Goal: Find specific page/section: Find specific page/section

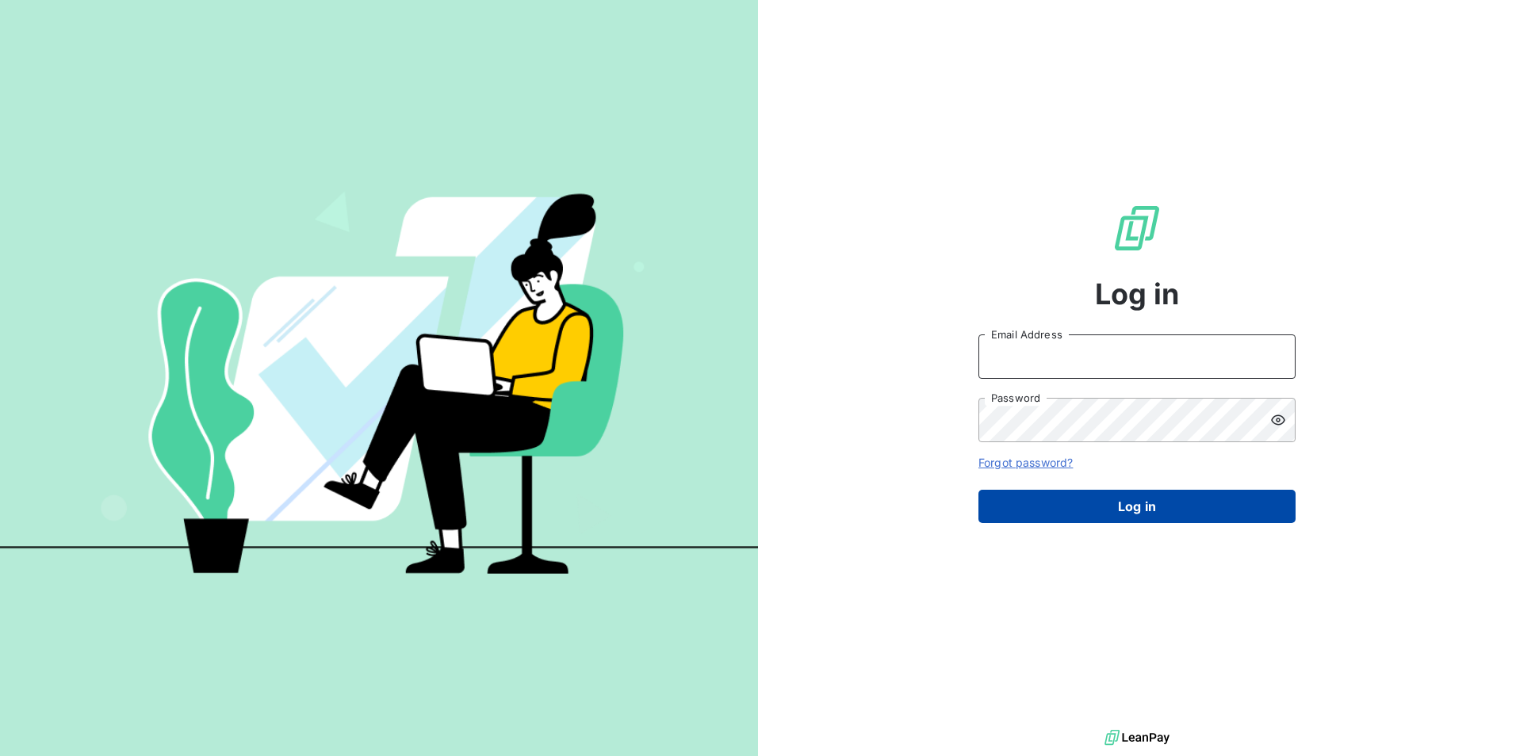
type input "pedro.gutierrez@repagroup.com"
click at [751, 344] on button "Log in" at bounding box center [1136, 506] width 317 height 33
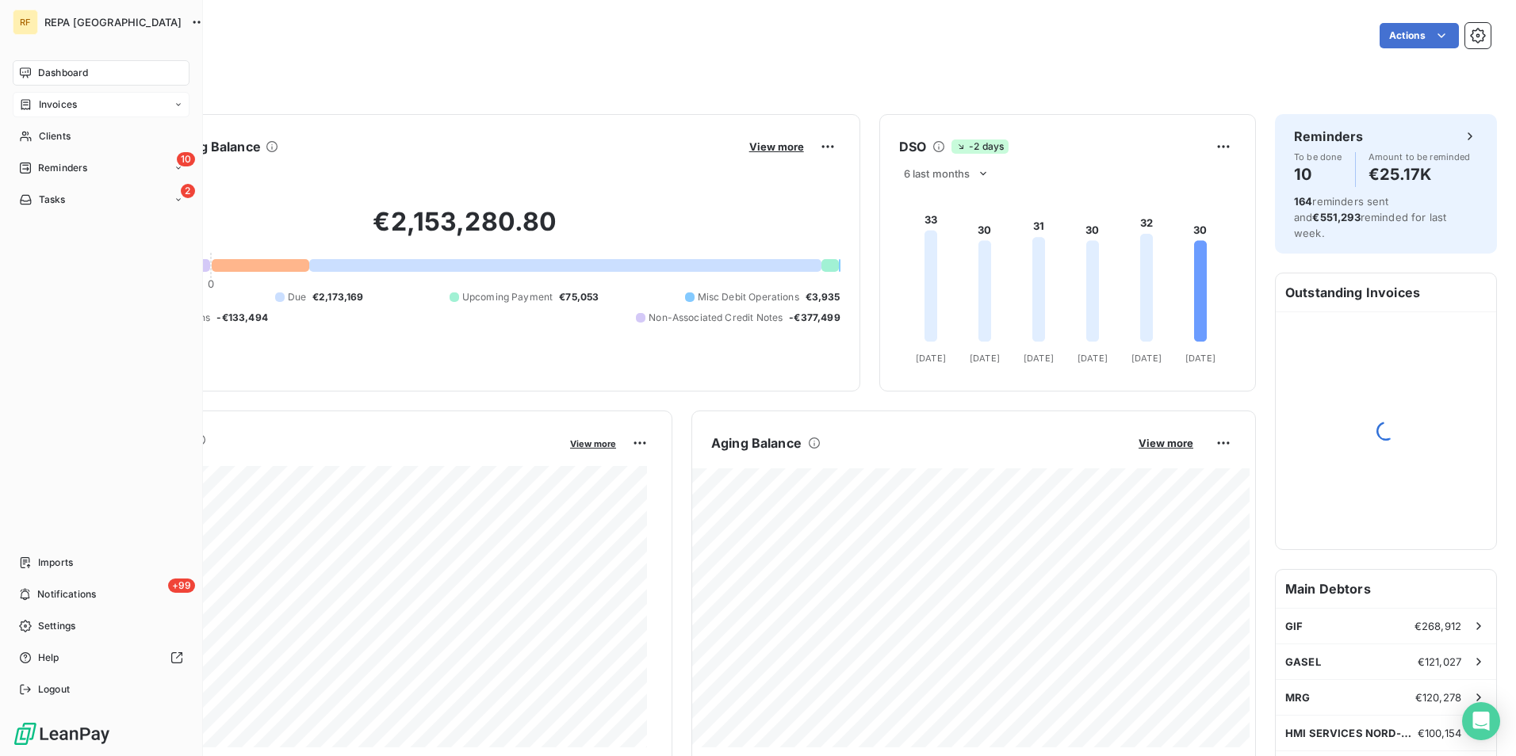
click at [42, 98] on span "Invoices" at bounding box center [58, 105] width 38 height 14
